Goal: Navigation & Orientation: Find specific page/section

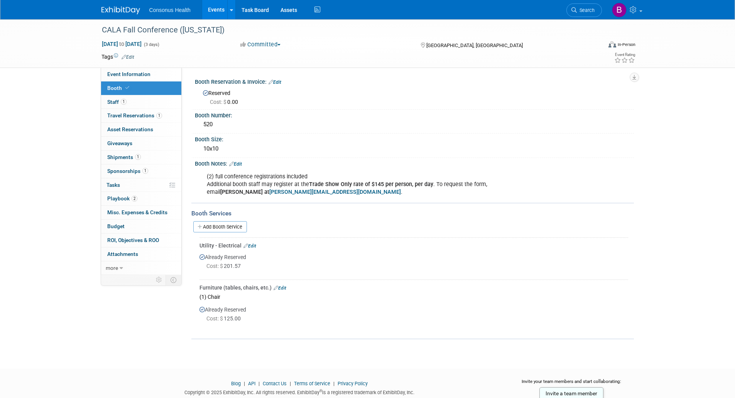
click at [219, 10] on link "Events" at bounding box center [216, 9] width 28 height 19
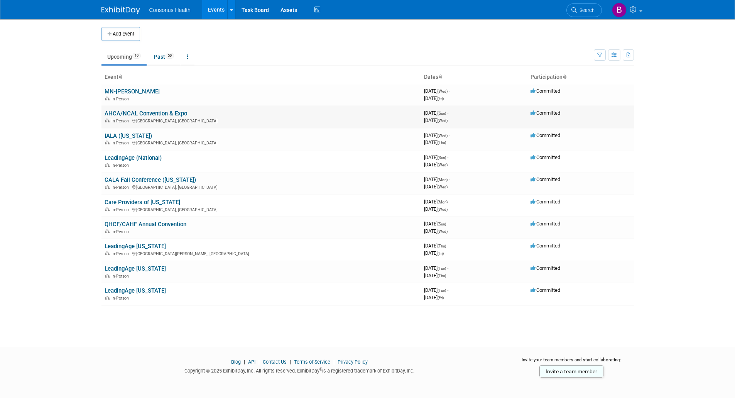
click at [135, 113] on link "AHCA/NCAL Convention & Expo" at bounding box center [146, 113] width 83 height 7
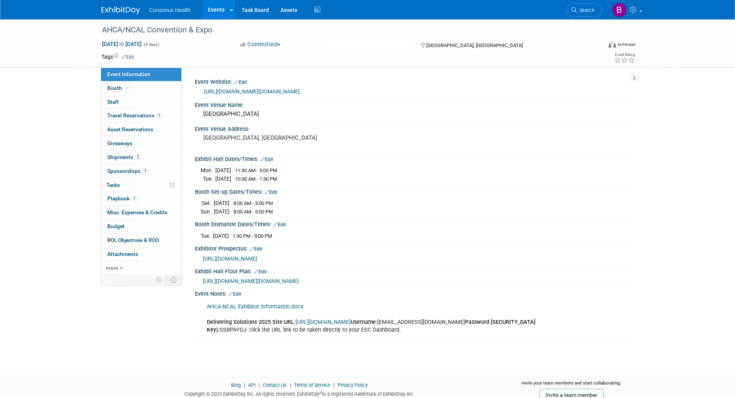
click at [331, 325] on link "https://www.conferenceharvester.com/harvester2expw/login.asp?EventKey=LLSJNNZJ" at bounding box center [323, 322] width 55 height 7
